Goal: Task Accomplishment & Management: Manage account settings

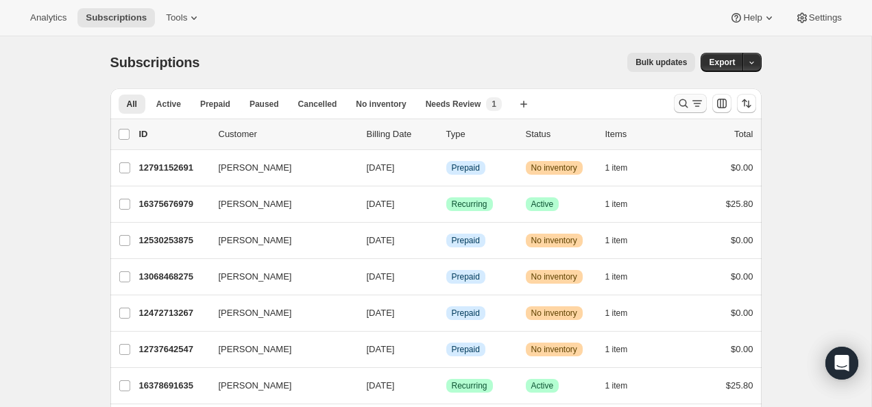
click at [686, 96] on button "Search and filter results" at bounding box center [690, 103] width 33 height 19
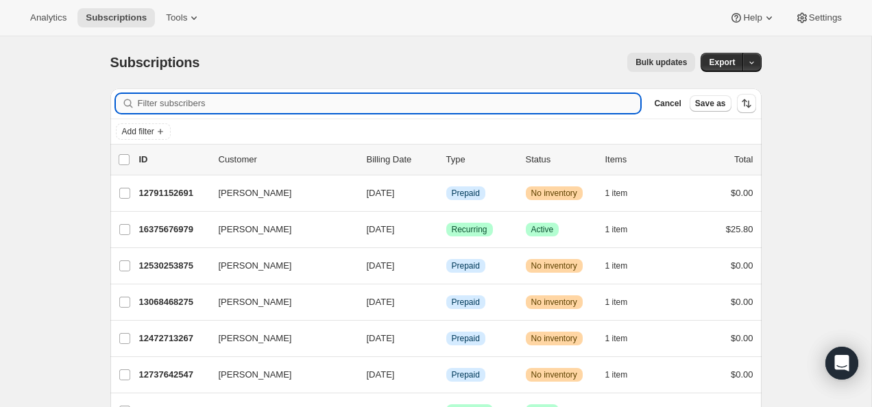
click at [505, 108] on input "Filter subscribers" at bounding box center [389, 103] width 503 height 19
paste input "[EMAIL_ADDRESS][DOMAIN_NAME]"
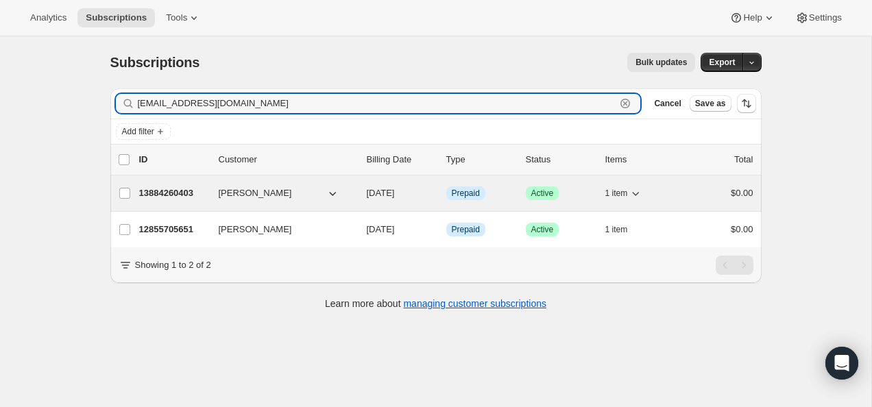
type input "[EMAIL_ADDRESS][DOMAIN_NAME]"
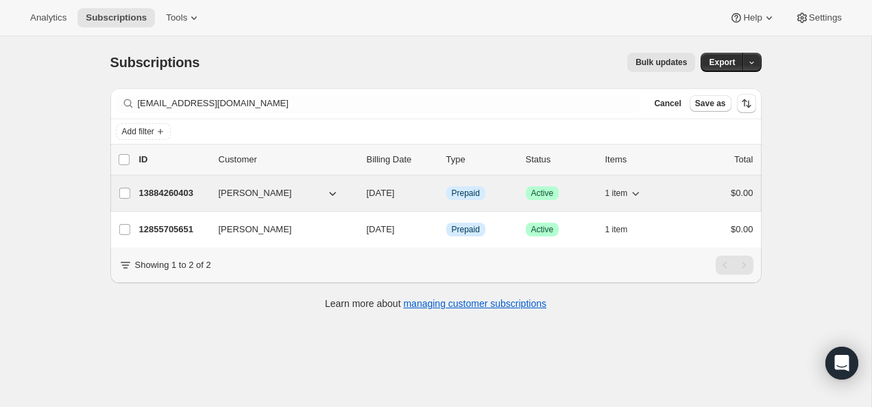
click at [167, 193] on p "13884260403" at bounding box center [173, 194] width 69 height 14
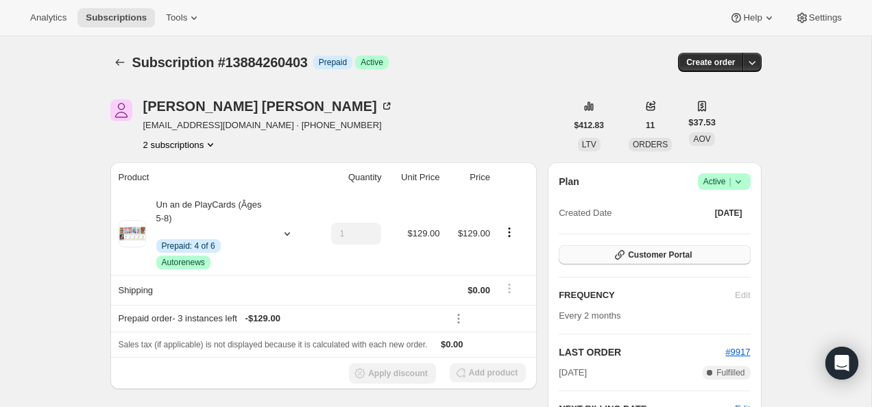
click at [643, 260] on span "Customer Portal" at bounding box center [660, 255] width 64 height 11
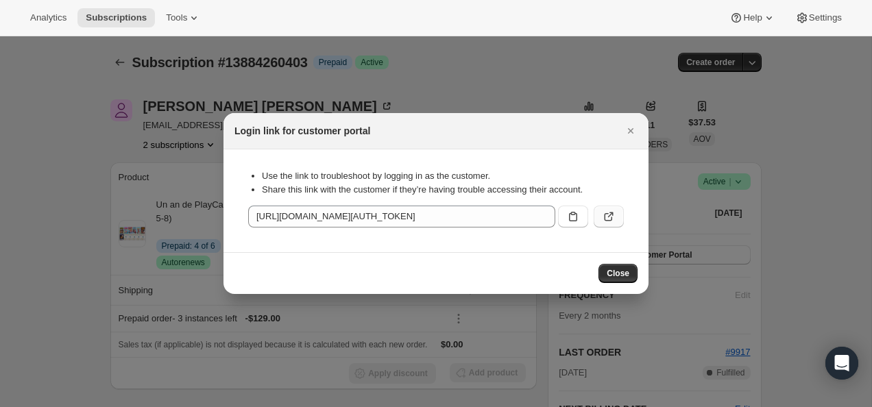
click at [611, 218] on icon ":rc8:" at bounding box center [609, 217] width 14 height 14
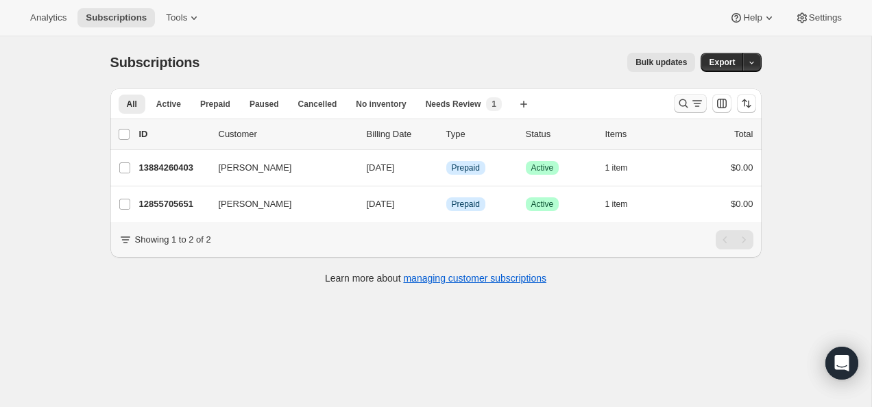
click at [679, 107] on icon "Search and filter results" at bounding box center [684, 104] width 14 height 14
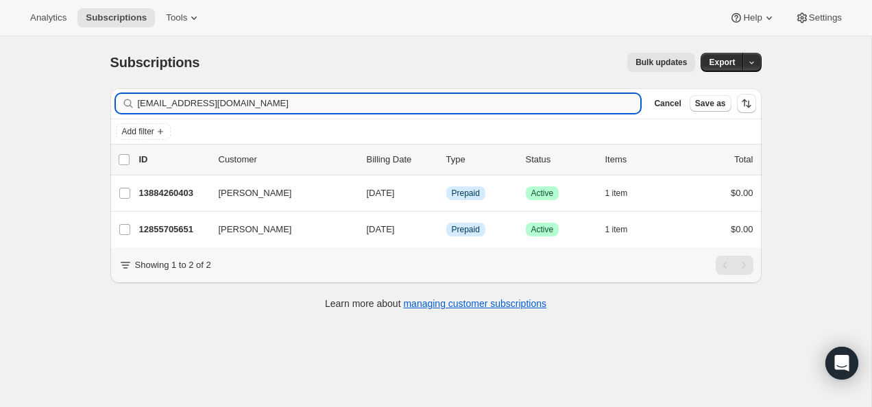
click at [538, 106] on input "[EMAIL_ADDRESS][DOMAIN_NAME]" at bounding box center [389, 103] width 503 height 19
click at [538, 106] on input "arianeboutin@gmail.comjajacailloux@gmail.com" at bounding box center [389, 103] width 503 height 19
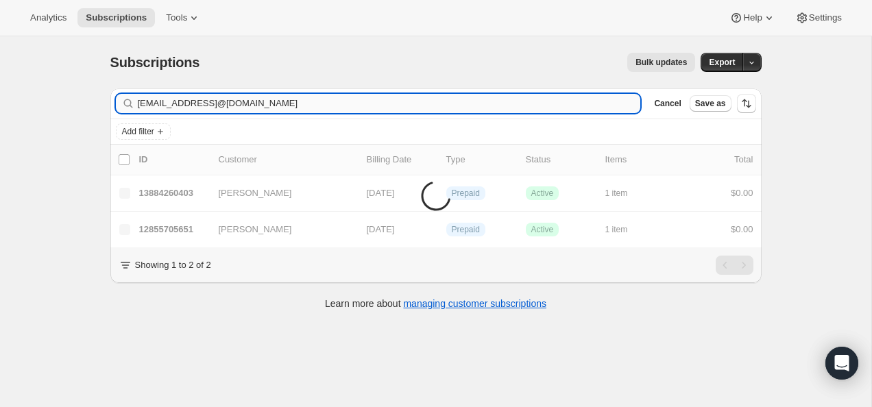
click at [538, 106] on input "arianeboutin@gmail.comjajacailloux@gmail.com" at bounding box center [389, 103] width 503 height 19
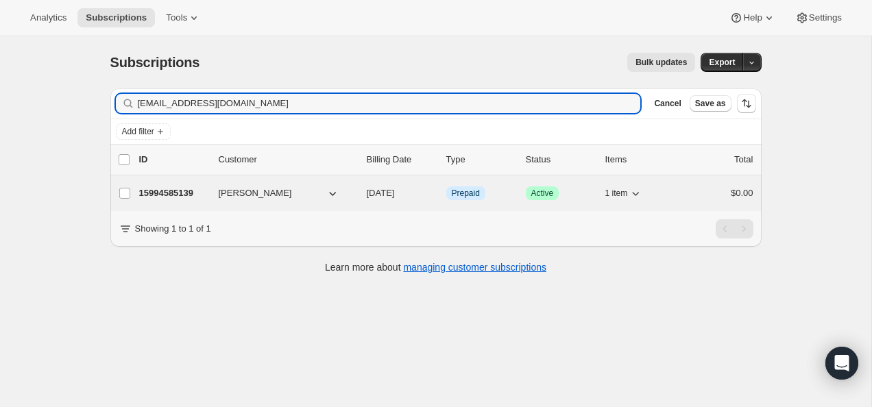
type input "jajacailloux@gmail.com"
click at [181, 199] on p "15994585139" at bounding box center [173, 194] width 69 height 14
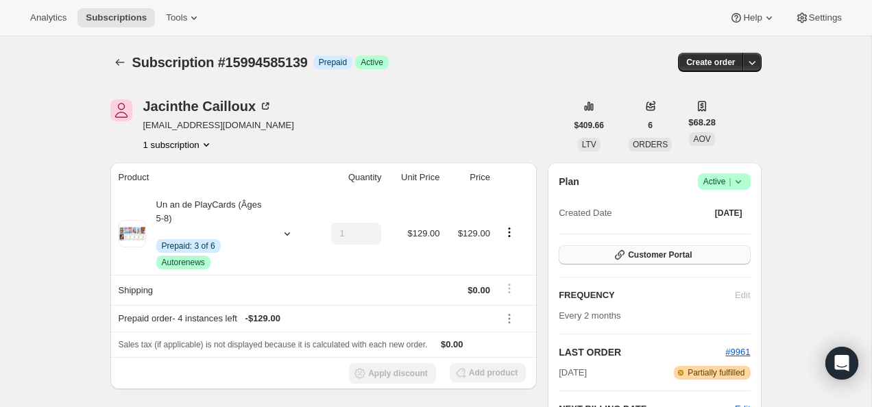
click at [638, 259] on span "Customer Portal" at bounding box center [660, 255] width 64 height 11
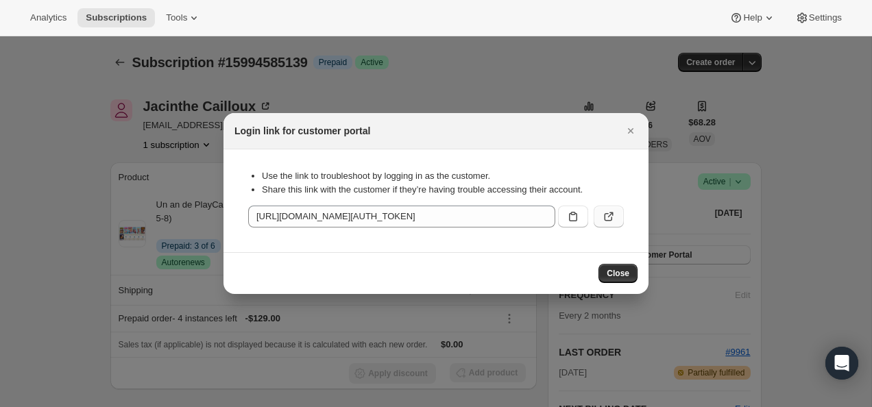
click at [611, 217] on icon ":r3d:" at bounding box center [609, 217] width 14 height 14
